Goal: Transaction & Acquisition: Purchase product/service

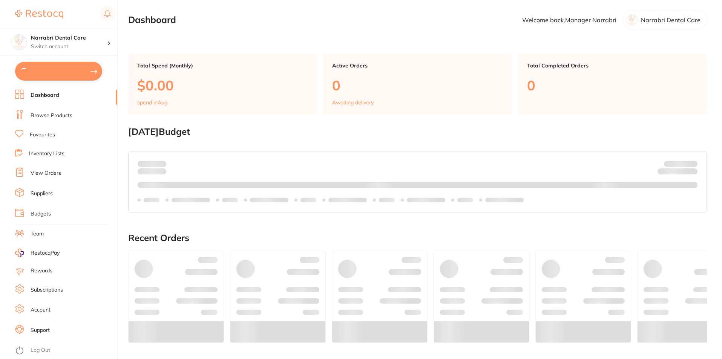
type input "6"
type input "4"
type input "50"
type input "10"
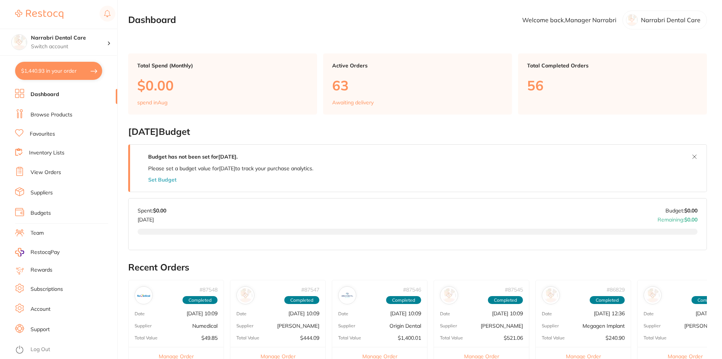
click at [41, 71] on button "$1,440.93 in your order" at bounding box center [58, 71] width 87 height 18
checkbox input "true"
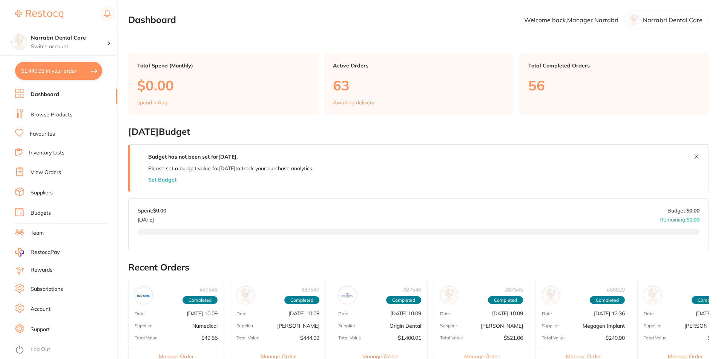
checkbox input "true"
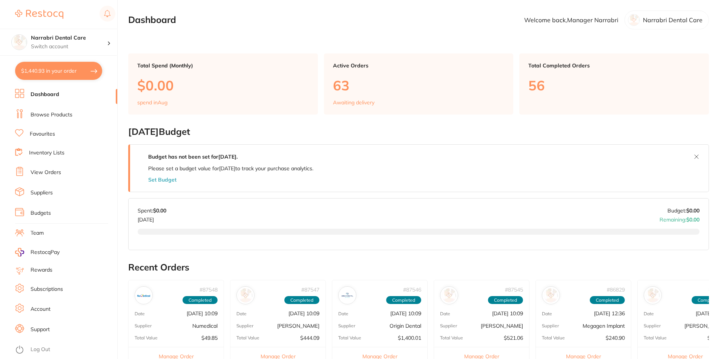
checkbox input "true"
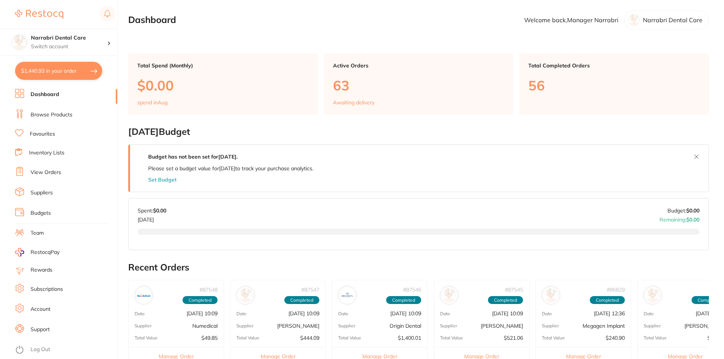
checkbox input "true"
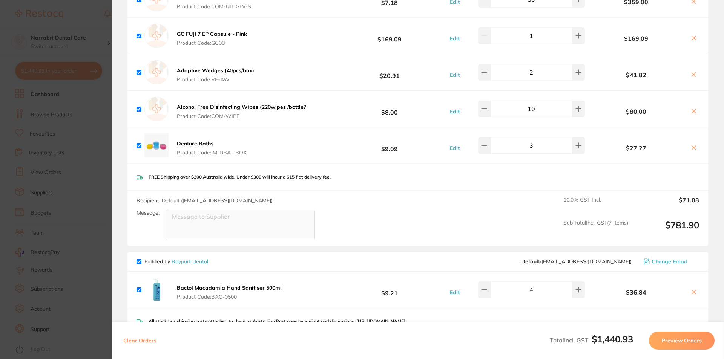
scroll to position [605, 0]
click at [54, 137] on section "Update RRP Set your pre negotiated price for this item. Item Agreed RRP (excl. …" at bounding box center [362, 179] width 724 height 359
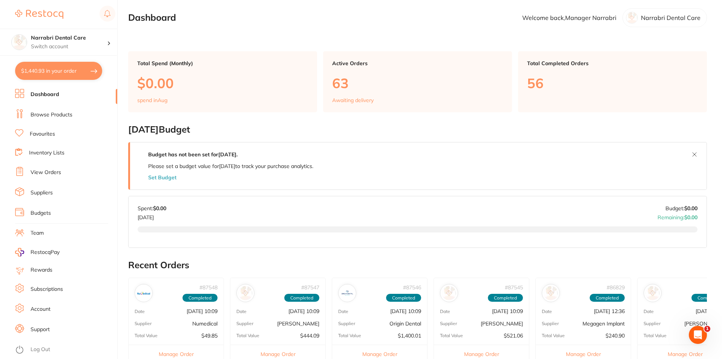
scroll to position [0, 0]
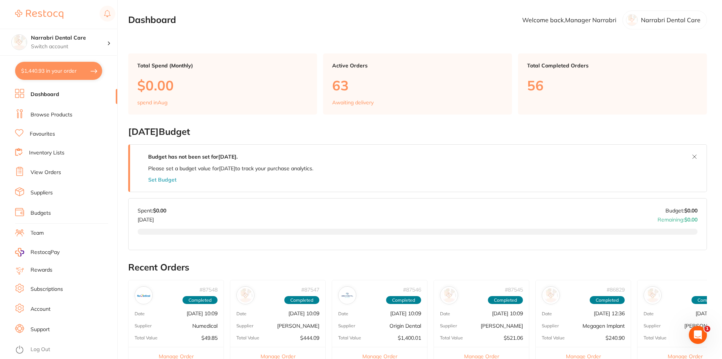
click at [69, 113] on link "Browse Products" at bounding box center [52, 115] width 42 height 8
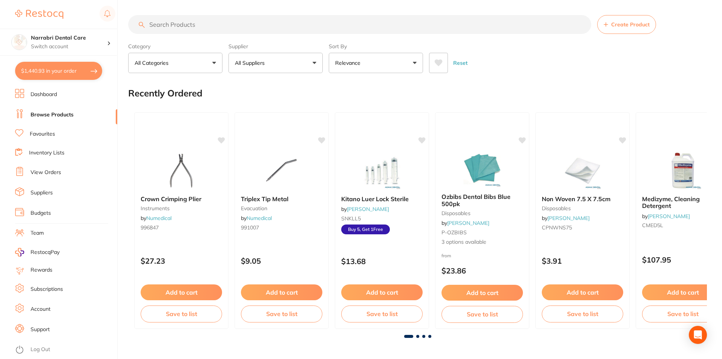
click at [182, 25] on input "search" at bounding box center [359, 24] width 463 height 19
click at [180, 27] on input "search" at bounding box center [359, 24] width 463 height 19
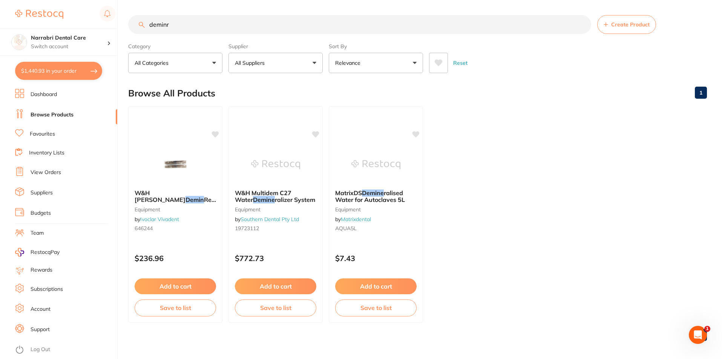
type input "deminr"
drag, startPoint x: 197, startPoint y: 34, endPoint x: 0, endPoint y: 42, distance: 197.3
click at [0, 42] on div "$1,440.93 Narrabri Dental Care Switch account Narrabri Dental Care Experteeth D…" at bounding box center [361, 179] width 722 height 359
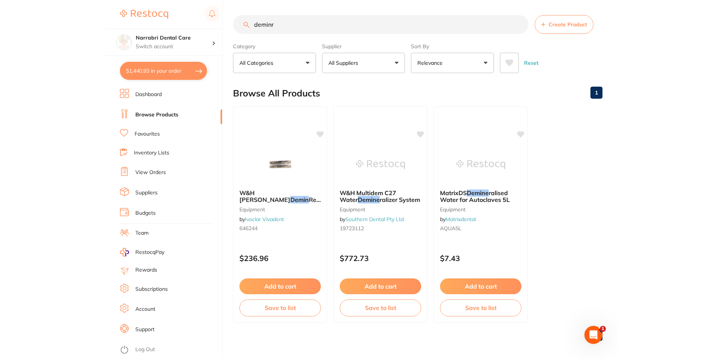
scroll to position [605, 0]
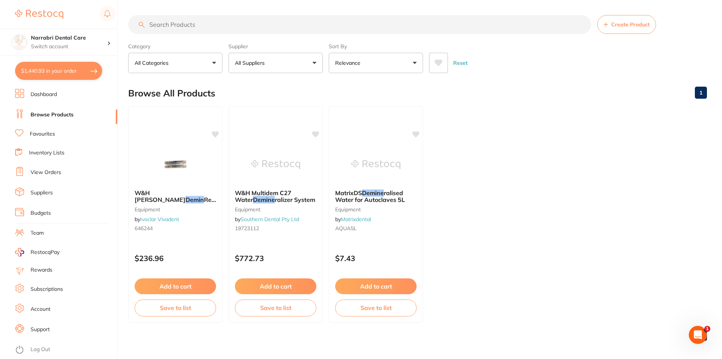
paste input "EQP-WT DISTILLER"
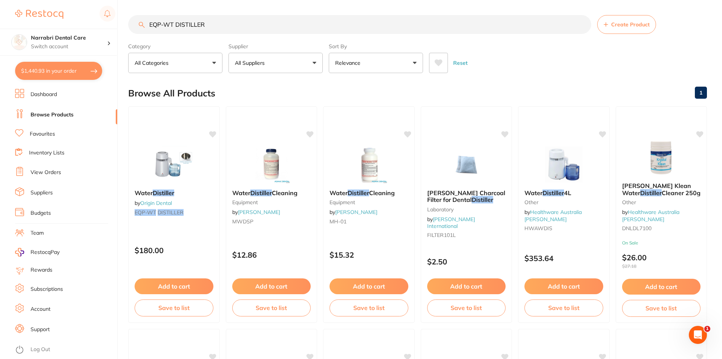
scroll to position [0, 0]
type input "EQP-WT DISTILLER"
click at [179, 288] on button "Add to cart" at bounding box center [174, 287] width 80 height 16
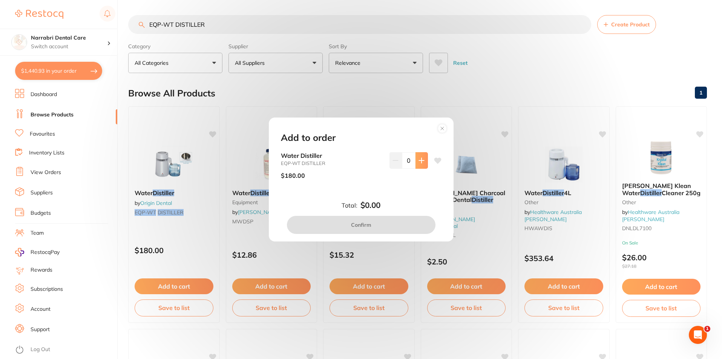
click at [423, 158] on button at bounding box center [421, 160] width 12 height 17
type input "1"
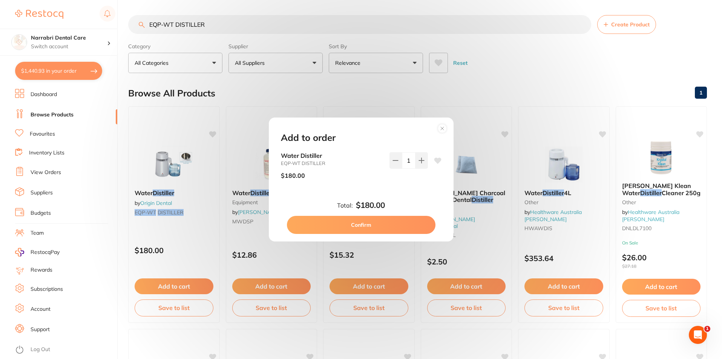
click at [414, 226] on button "Confirm" at bounding box center [361, 225] width 149 height 18
checkbox input "false"
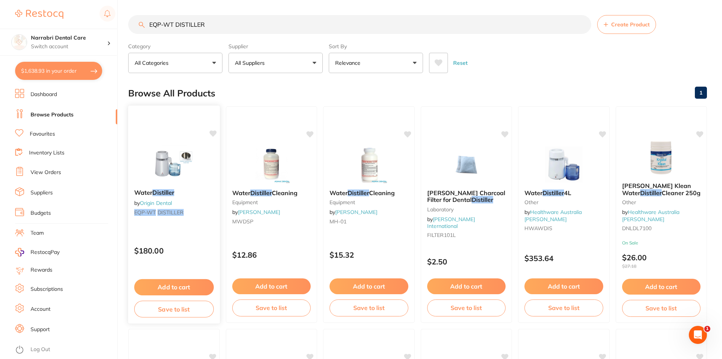
click at [170, 208] on div "Water Distiller by Origin Dental EQP-WT DISTILLER" at bounding box center [174, 203] width 92 height 41
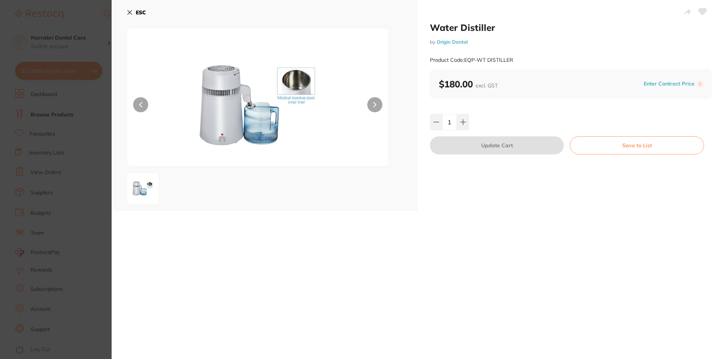
click at [131, 17] on button "ESC" at bounding box center [136, 12] width 19 height 13
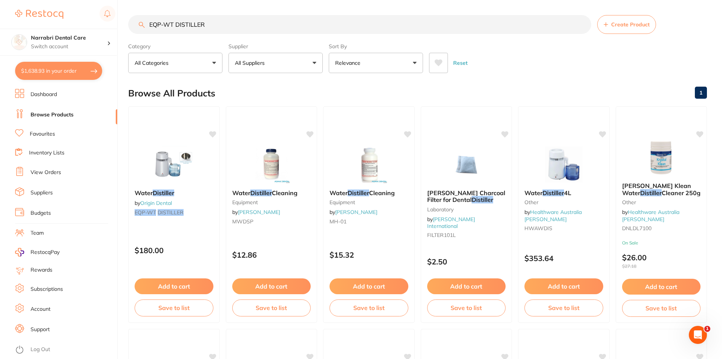
click at [44, 65] on button "$1,638.93 in your order" at bounding box center [58, 71] width 87 height 18
checkbox input "true"
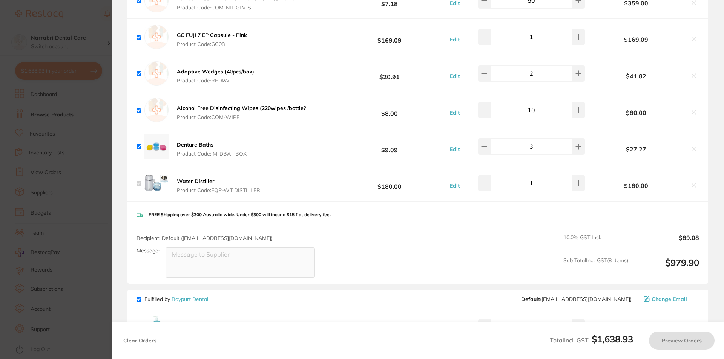
checkbox input "true"
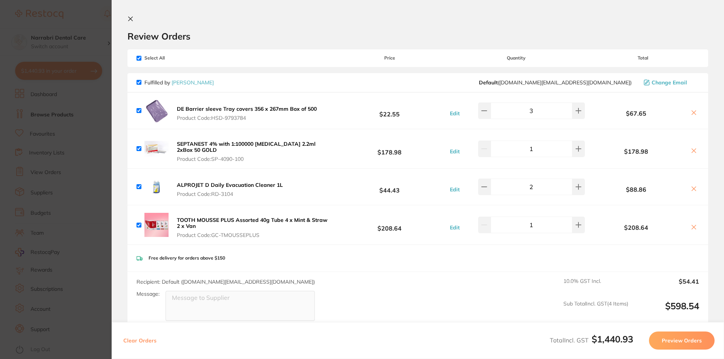
click at [129, 14] on section "Review Orders Your orders are being processed and we will notify you once we ha…" at bounding box center [418, 179] width 612 height 359
click at [129, 17] on icon at bounding box center [131, 19] width 4 height 4
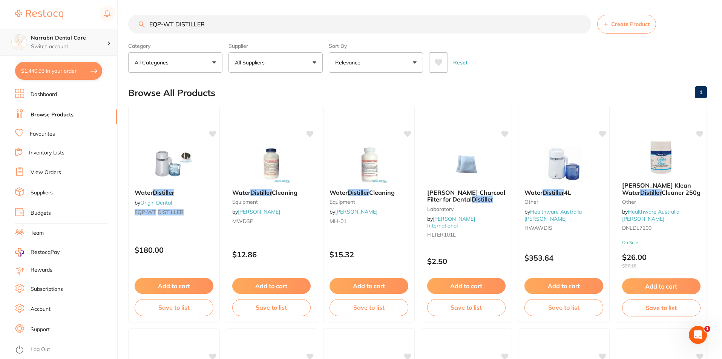
scroll to position [0, 0]
drag, startPoint x: 219, startPoint y: 26, endPoint x: 0, endPoint y: 35, distance: 219.5
click at [0, 35] on div "$1,440.93 Narrabri Dental Care Switch account Narrabri Dental Care Experteeth D…" at bounding box center [361, 179] width 722 height 359
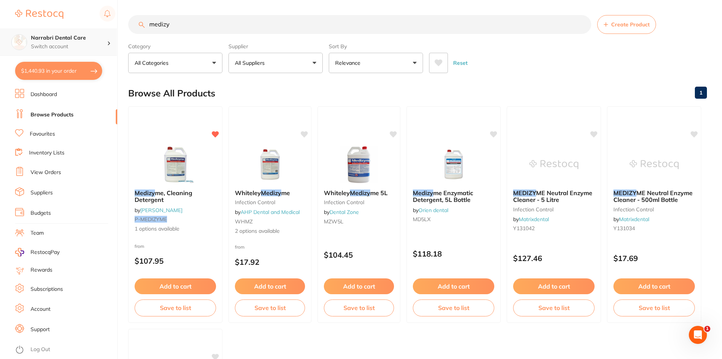
scroll to position [0, 0]
type input "medizy"
click at [186, 285] on button "Add to cart" at bounding box center [175, 287] width 82 height 16
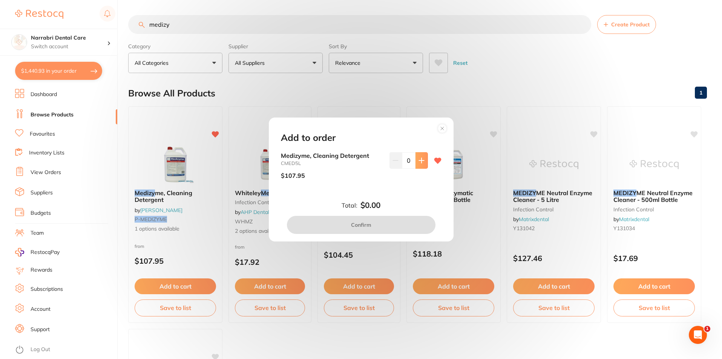
click at [420, 159] on icon at bounding box center [421, 160] width 5 height 5
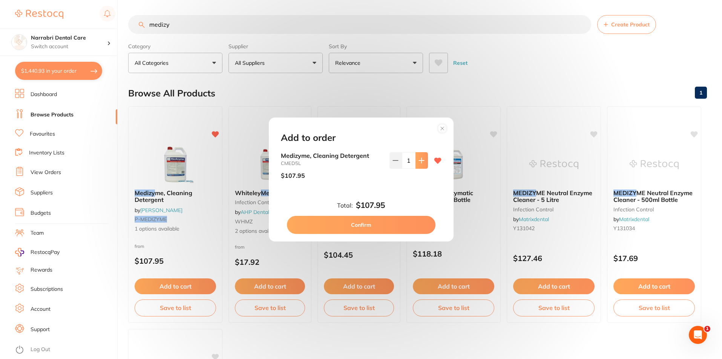
type input "1"
click at [386, 222] on button "Confirm" at bounding box center [361, 225] width 149 height 18
checkbox input "false"
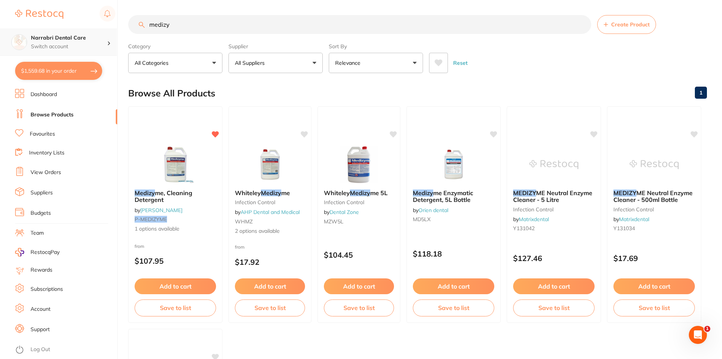
scroll to position [0, 0]
drag, startPoint x: 201, startPoint y: 18, endPoint x: 37, endPoint y: 30, distance: 164.0
click at [37, 30] on div "$1,559.68 Narrabri Dental Care Switch account Narrabri Dental Care Experteeth D…" at bounding box center [361, 179] width 722 height 359
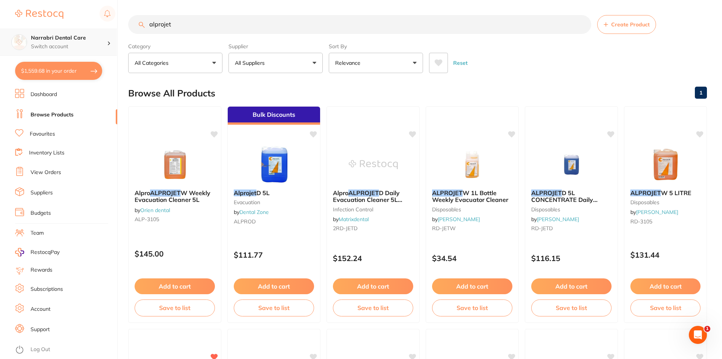
scroll to position [0, 0]
type input "alprojet"
click at [481, 197] on span "W 1L Bottle Weekly Evacuator Cleaner" at bounding box center [470, 196] width 77 height 15
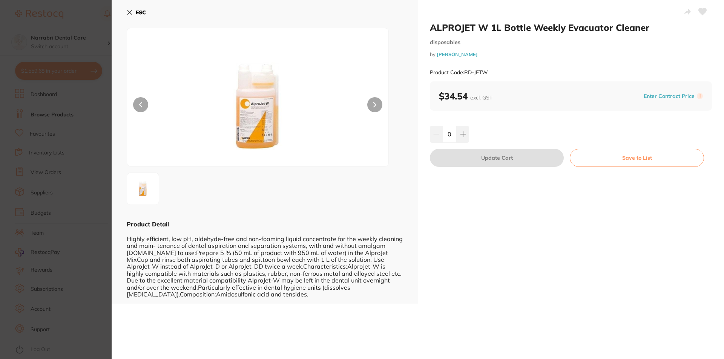
click at [374, 101] on button at bounding box center [374, 104] width 15 height 15
click at [104, 74] on section "ALPROJET W 1L Bottle Weekly Evacuator Cleaner disposables by Henry Schein Halas…" at bounding box center [362, 179] width 724 height 359
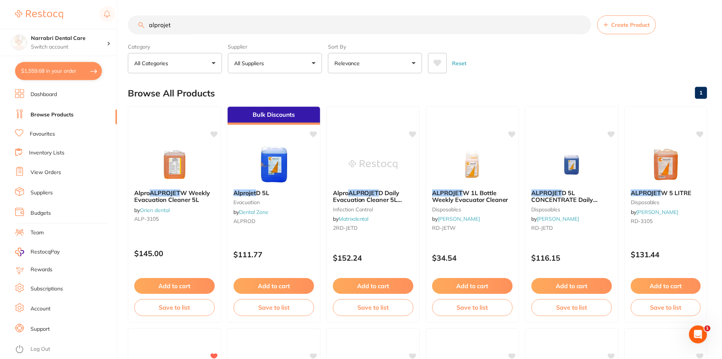
scroll to position [0, 0]
click at [75, 65] on button "$1,559.68 in your order" at bounding box center [58, 71] width 87 height 18
checkbox input "true"
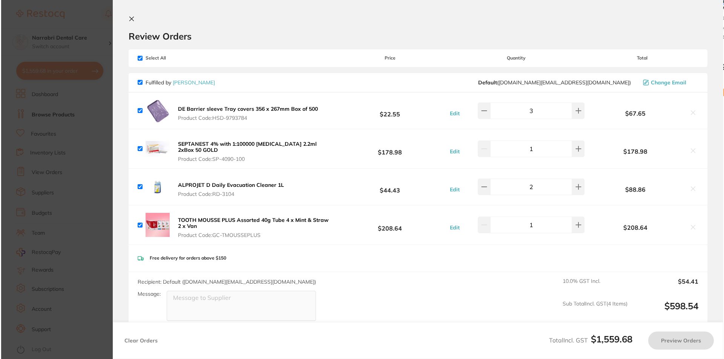
scroll to position [0, 0]
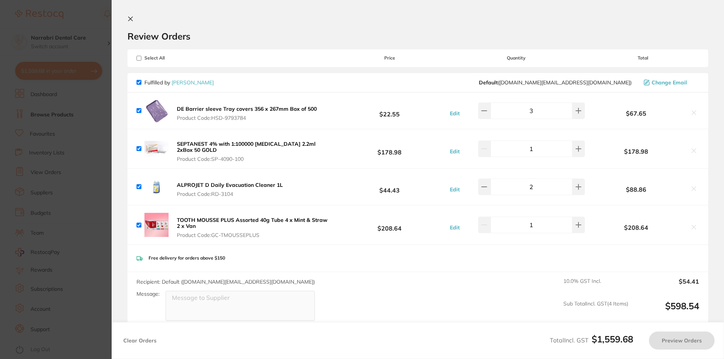
checkbox input "true"
click at [83, 49] on section "Update RRP Set your pre negotiated price for this item. Item Agreed RRP (excl. …" at bounding box center [362, 179] width 724 height 359
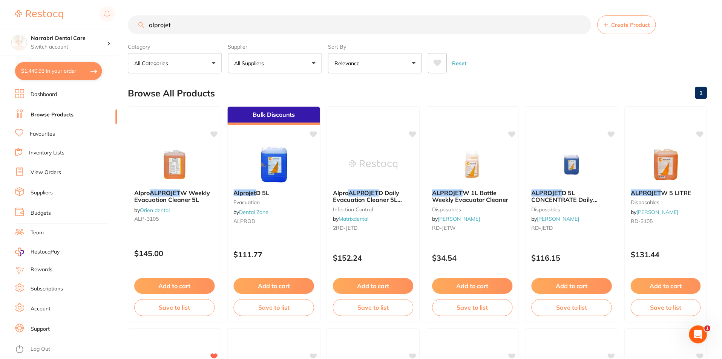
scroll to position [0, 0]
click at [66, 72] on button "$1,440.93 in your order" at bounding box center [58, 71] width 87 height 18
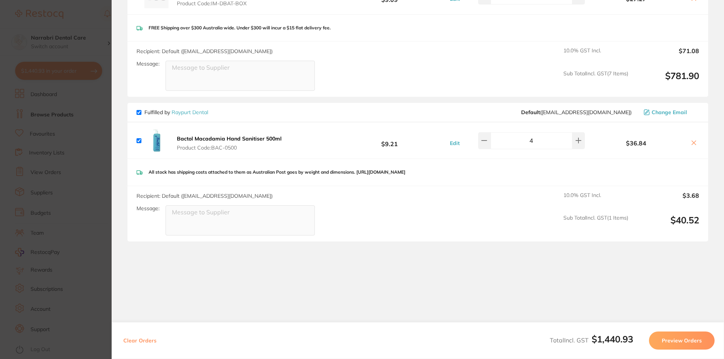
scroll to position [755, 0]
click at [96, 224] on section "Update RRP Set your pre negotiated price for this item. Item Agreed RRP (excl. …" at bounding box center [362, 179] width 724 height 359
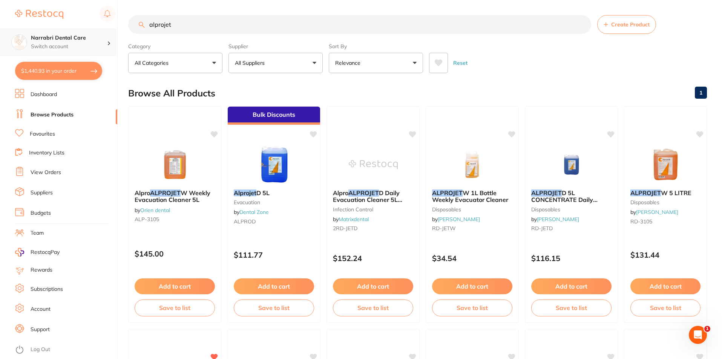
scroll to position [0, 0]
drag, startPoint x: 211, startPoint y: 26, endPoint x: 0, endPoint y: 41, distance: 211.3
click at [0, 41] on div "$1,440.93 Narrabri Dental Care Switch account Narrabri Dental Care Experteeth D…" at bounding box center [361, 179] width 722 height 359
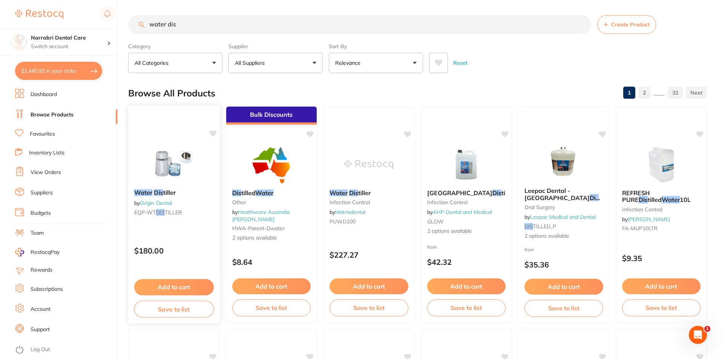
scroll to position [0, 0]
type input "water dis"
click at [180, 181] on img at bounding box center [173, 164] width 49 height 38
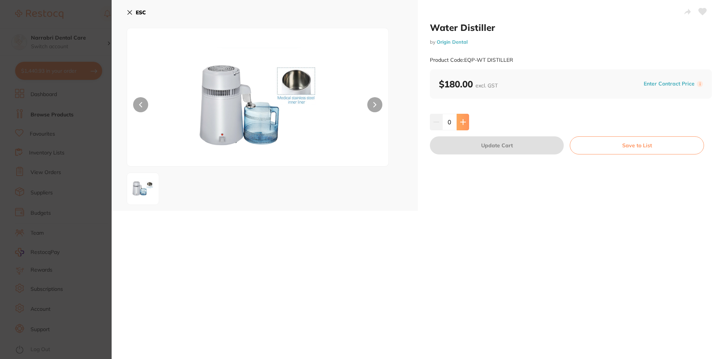
click at [465, 122] on button at bounding box center [462, 122] width 12 height 17
type input "1"
click at [501, 149] on button "Update Cart" at bounding box center [497, 145] width 134 height 18
checkbox input "false"
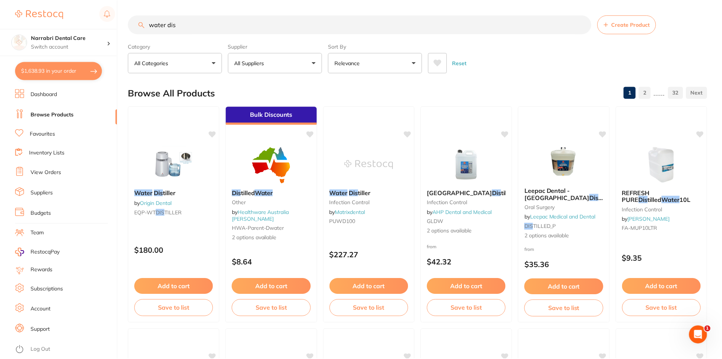
scroll to position [0, 0]
click at [63, 67] on button "$1,638.93 in your order" at bounding box center [58, 71] width 87 height 18
checkbox input "true"
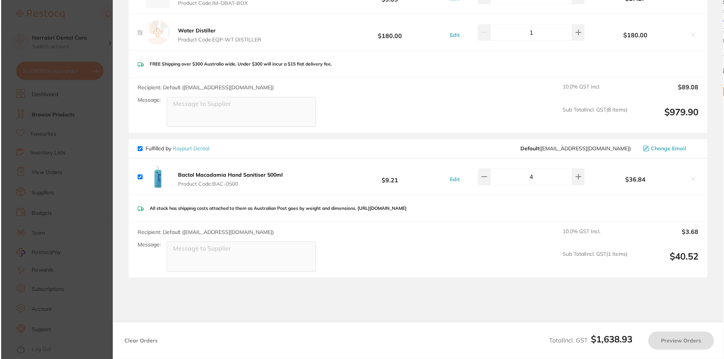
scroll to position [0, 0]
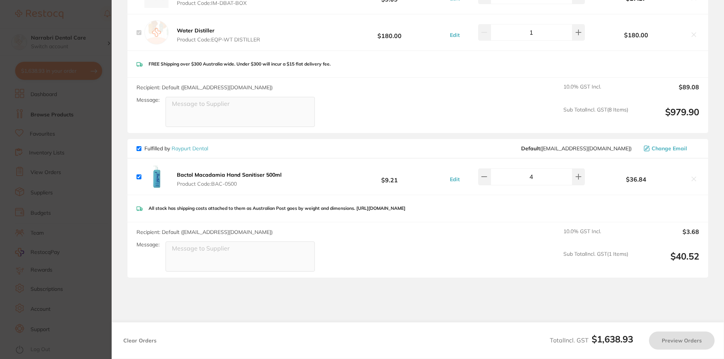
checkbox input "true"
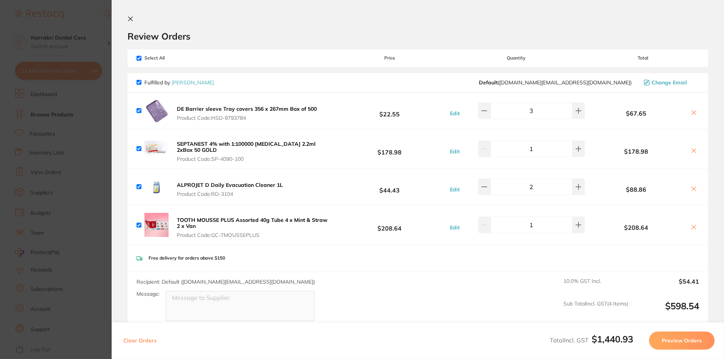
click at [64, 152] on section "Update RRP Set your pre negotiated price for this item. Item Agreed RRP (excl. …" at bounding box center [362, 179] width 724 height 359
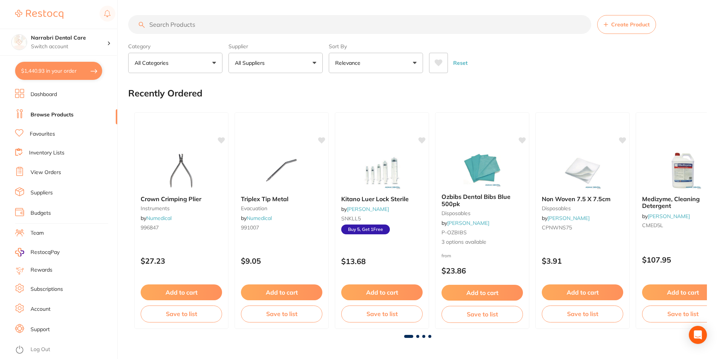
click at [74, 70] on button "$1,440.93 in your order" at bounding box center [58, 71] width 87 height 18
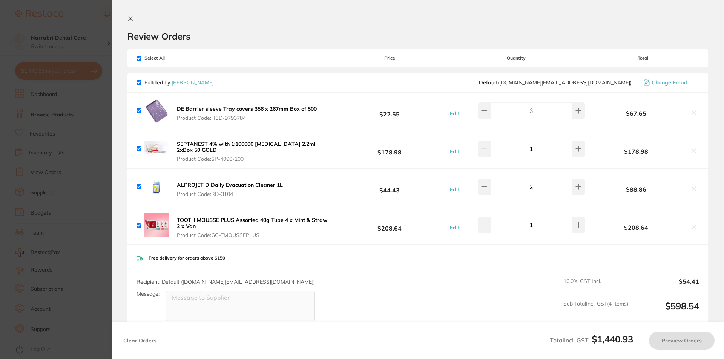
checkbox input "true"
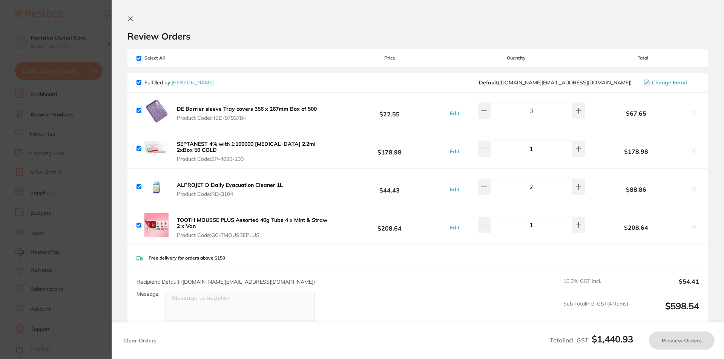
checkbox input "true"
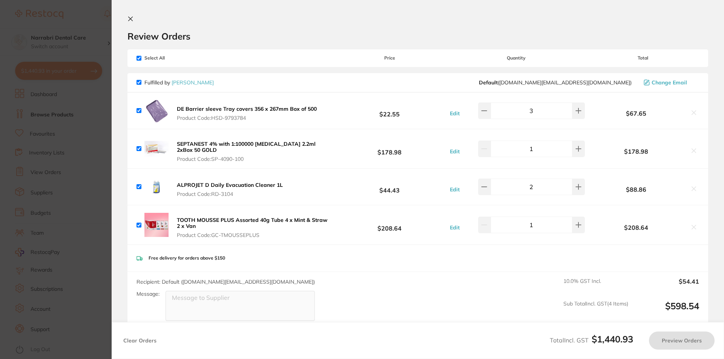
checkbox input "true"
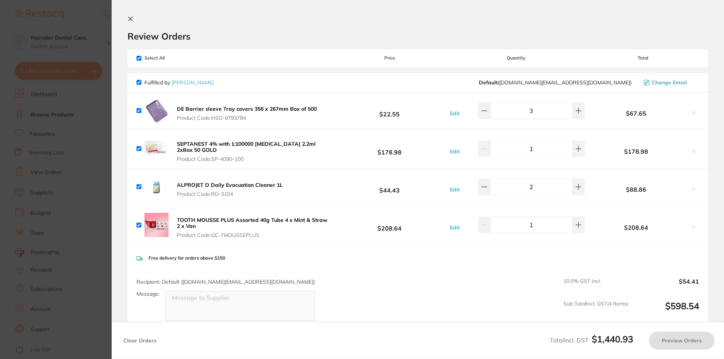
checkbox input "true"
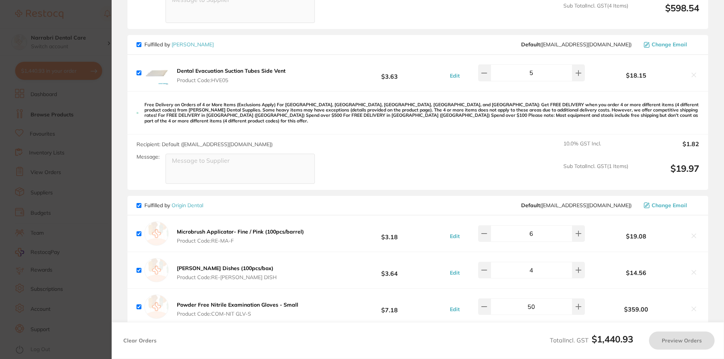
checkbox input "true"
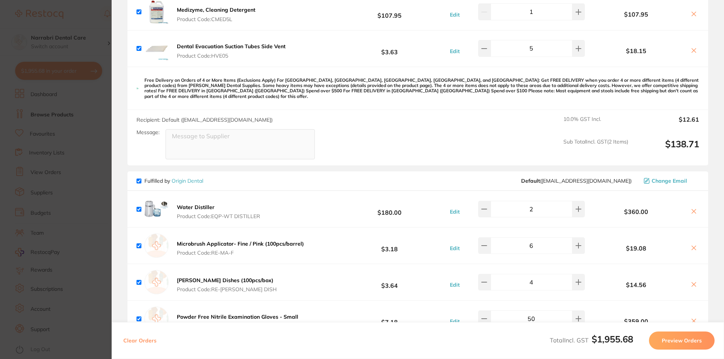
scroll to position [415, 0]
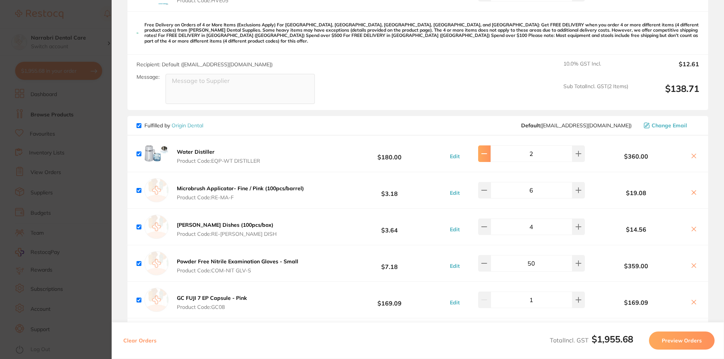
type input "1"
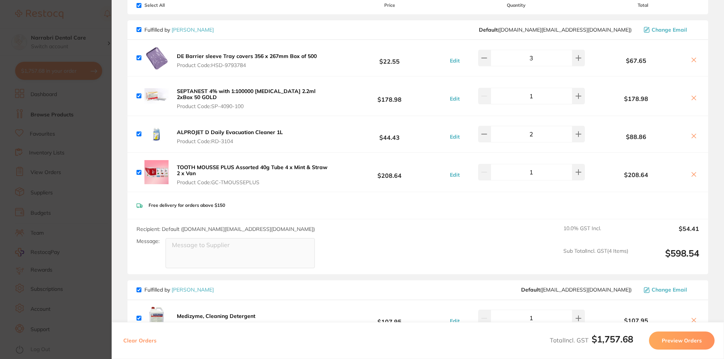
scroll to position [0, 0]
